Goal: Navigation & Orientation: Find specific page/section

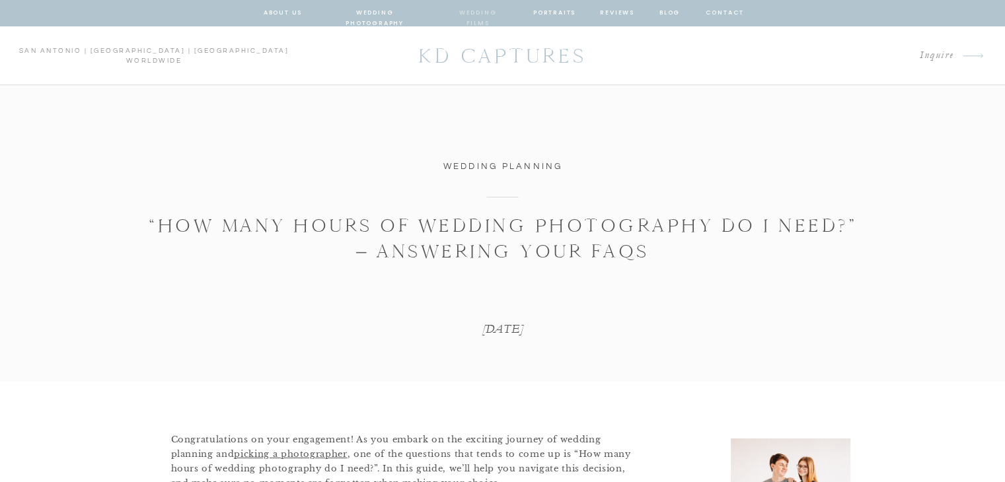
click at [491, 19] on nav "wedding films" at bounding box center [478, 13] width 63 height 12
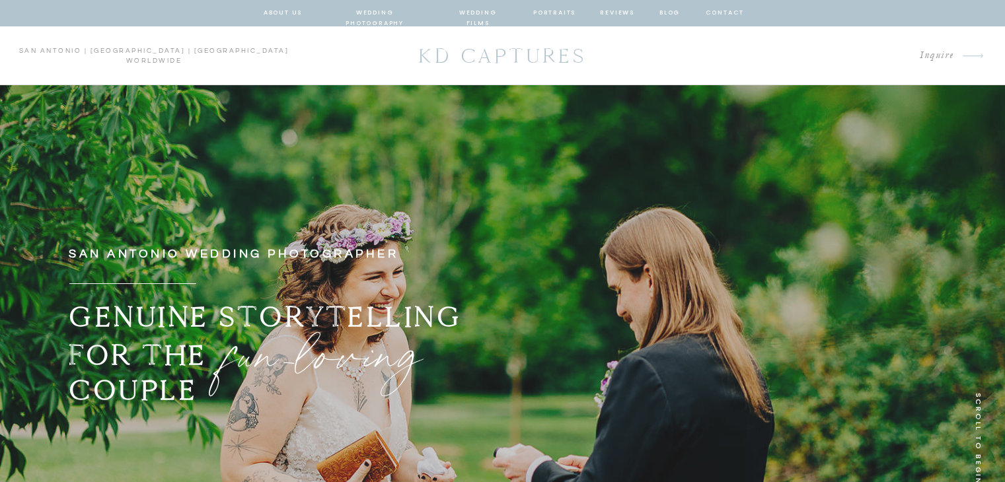
click at [383, 12] on nav "wedding photography" at bounding box center [374, 13] width 97 height 12
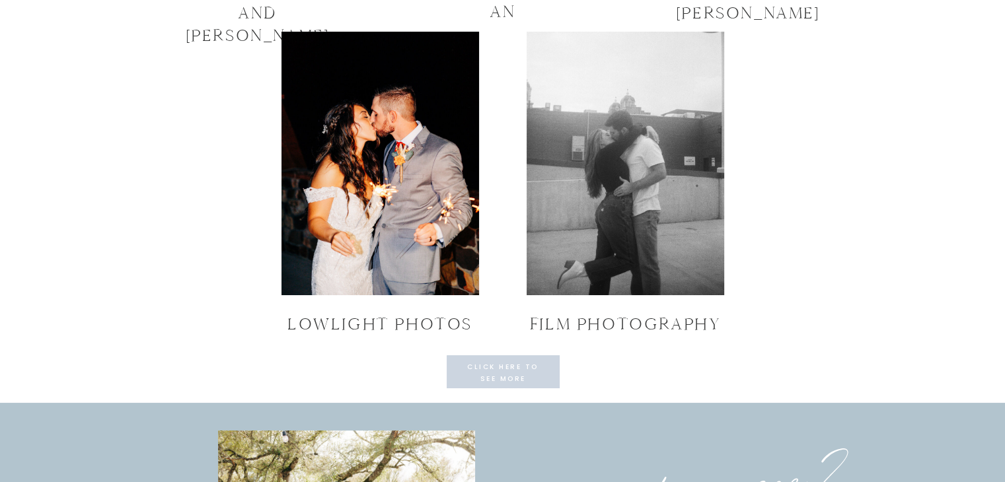
scroll to position [4425, 0]
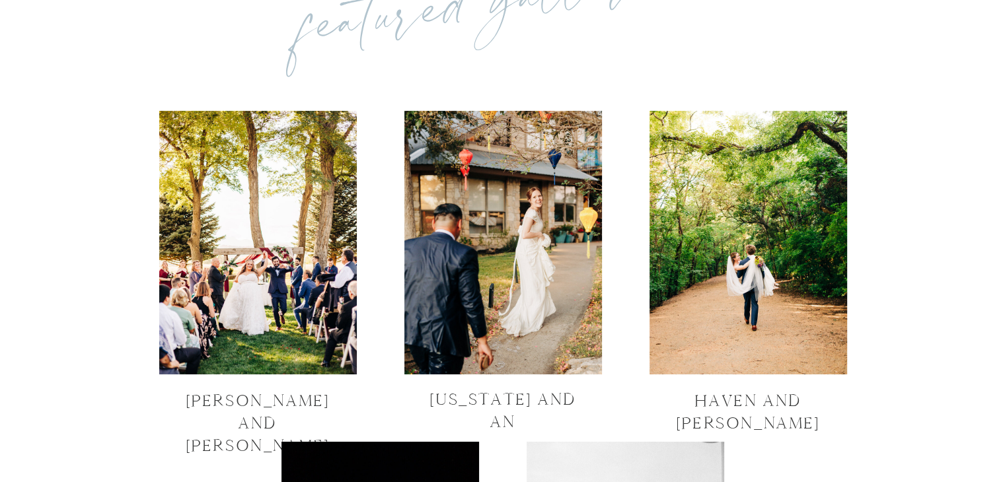
click at [306, 326] on div at bounding box center [258, 243] width 198 height 264
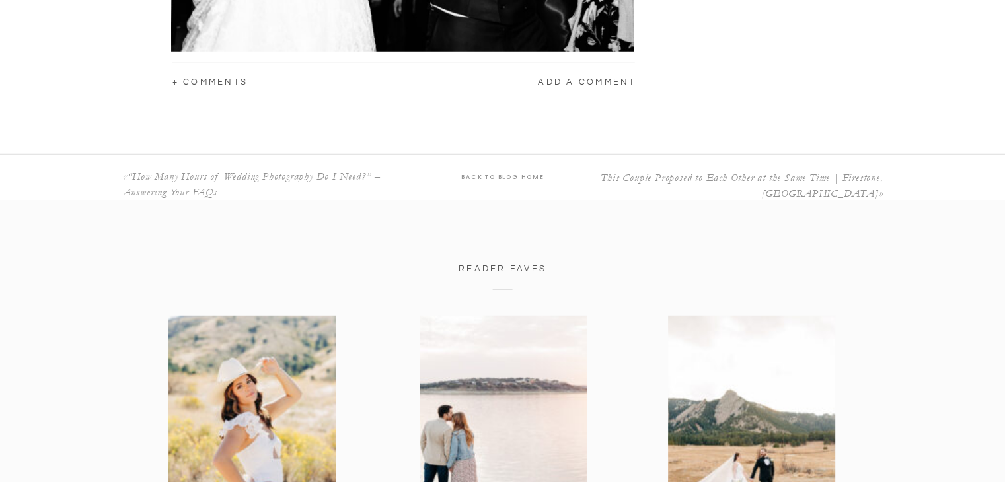
scroll to position [3784, 0]
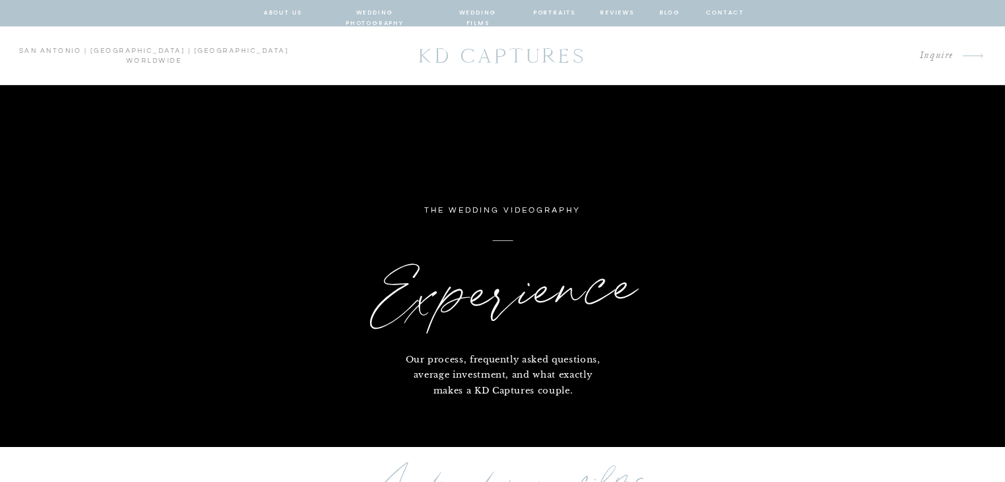
scroll to position [3812, 0]
